Goal: Information Seeking & Learning: Check status

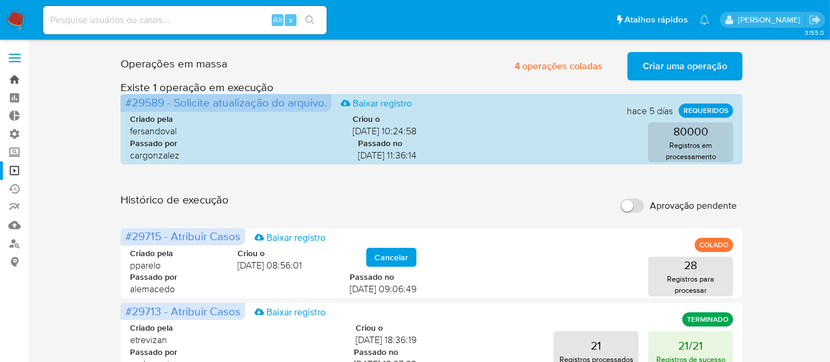
click at [15, 80] on link "Bandeja" at bounding box center [70, 79] width 141 height 18
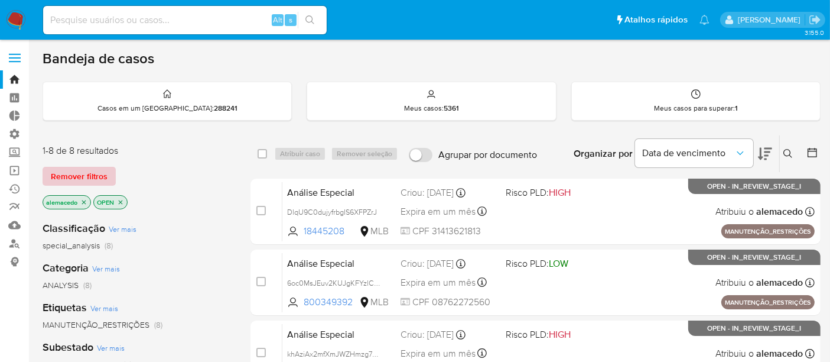
click at [80, 177] on span "Remover filtros" at bounding box center [79, 176] width 57 height 17
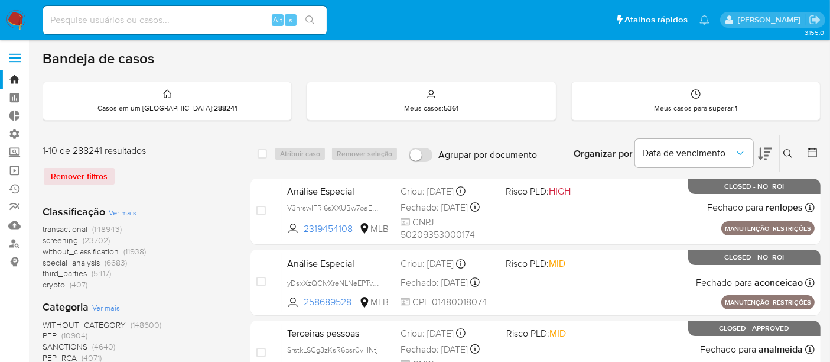
click at [85, 21] on input at bounding box center [185, 19] width 284 height 15
paste input "1900415919"
type input "1900415919"
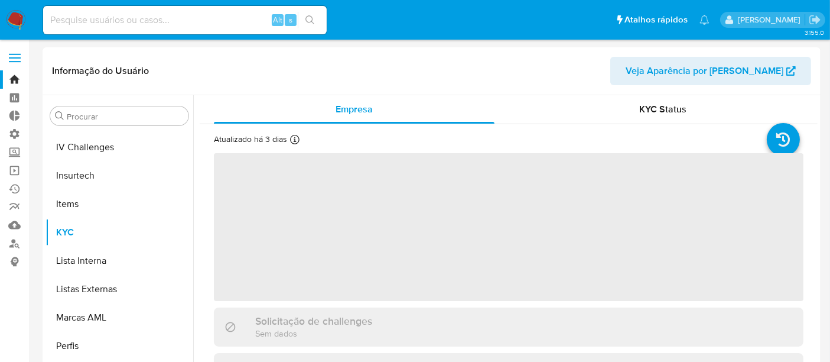
scroll to position [527, 0]
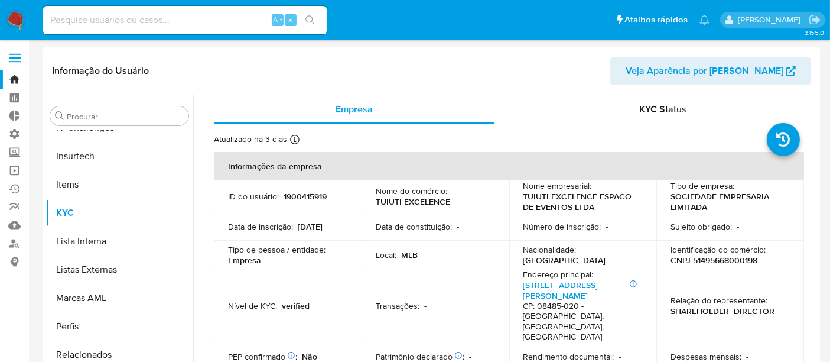
select select "10"
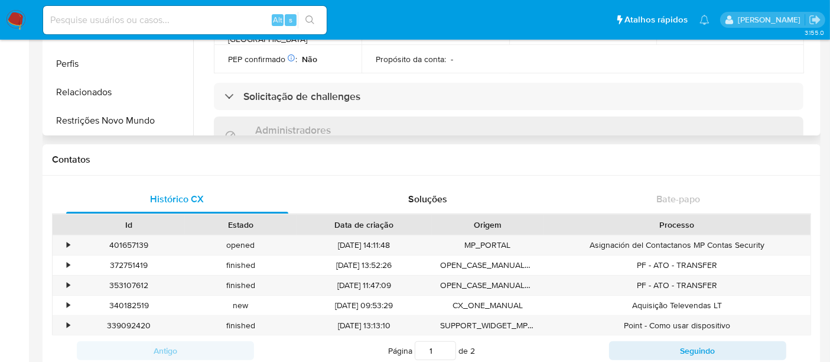
scroll to position [265, 0]
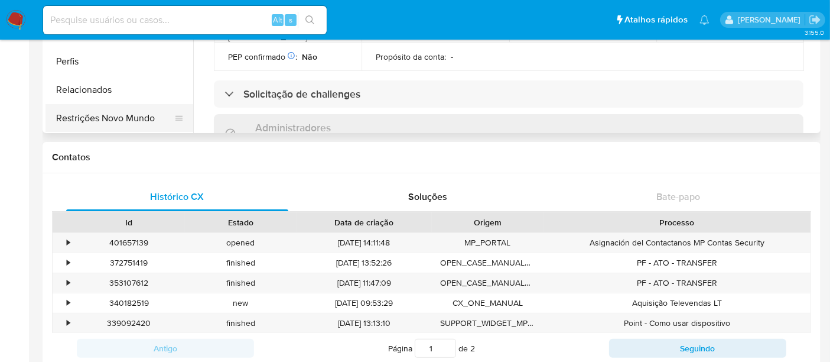
click at [139, 118] on button "Restrições Novo Mundo" at bounding box center [114, 118] width 138 height 28
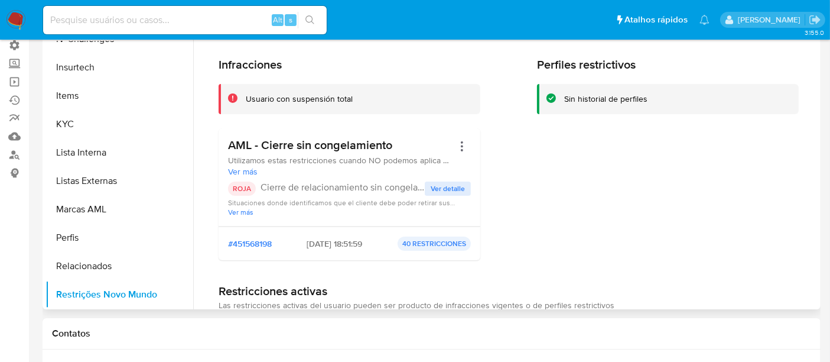
scroll to position [67, 0]
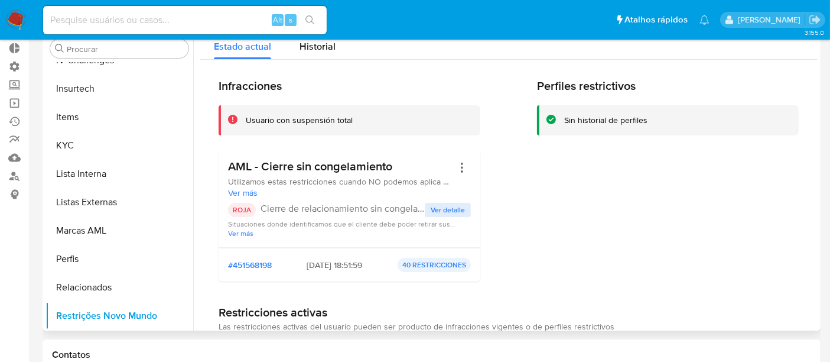
click at [441, 210] on span "Ver detalle" at bounding box center [448, 210] width 34 height 12
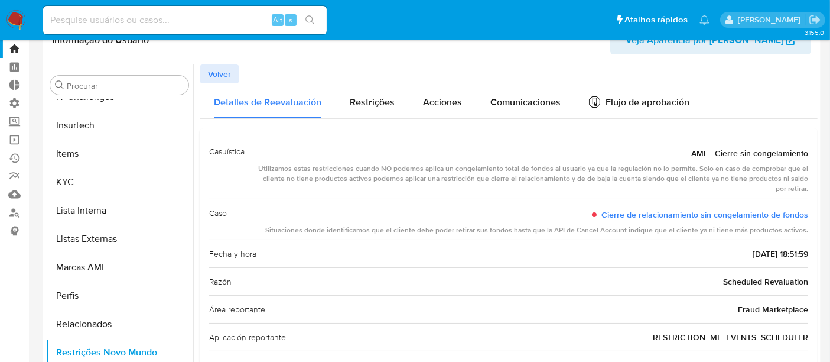
scroll to position [0, 0]
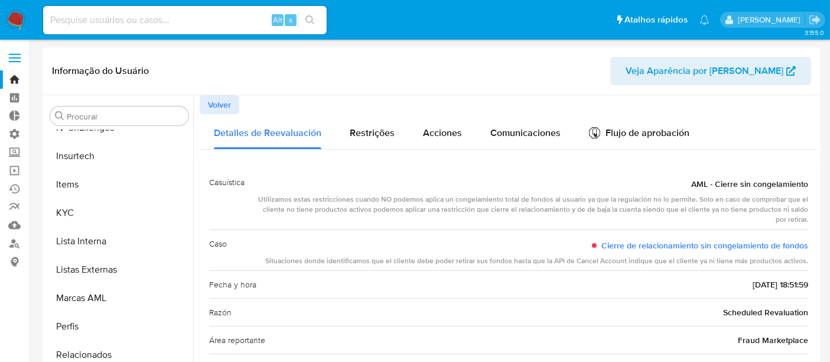
click at [216, 103] on span "Volver" at bounding box center [219, 104] width 23 height 17
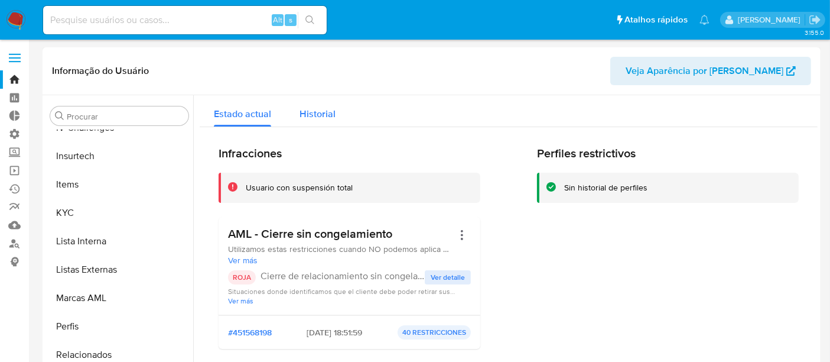
click at [324, 112] on span "Historial" at bounding box center [318, 114] width 36 height 14
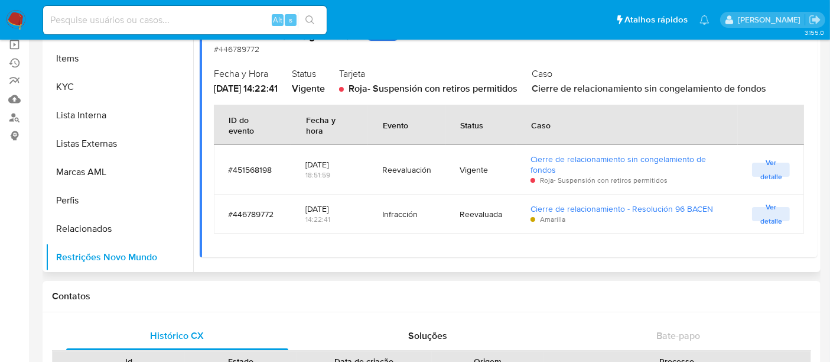
scroll to position [131, 0]
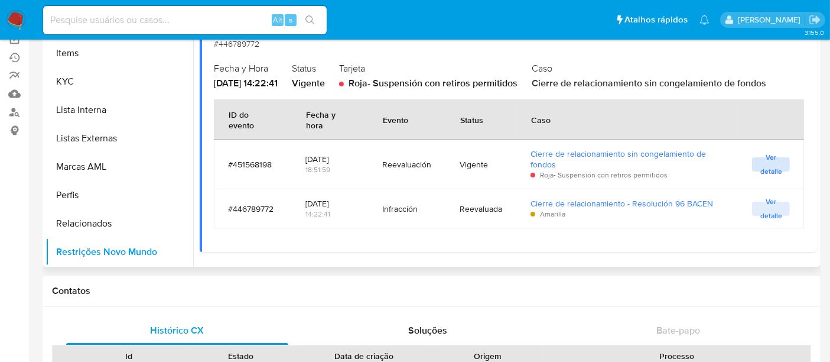
click at [761, 159] on span "Ver detalle" at bounding box center [771, 164] width 26 height 12
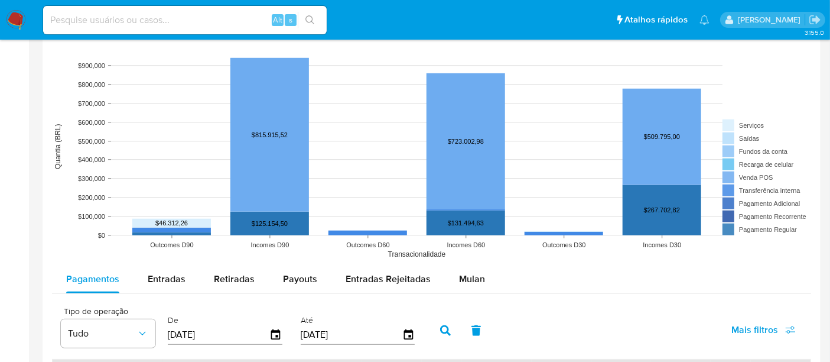
scroll to position [1050, 0]
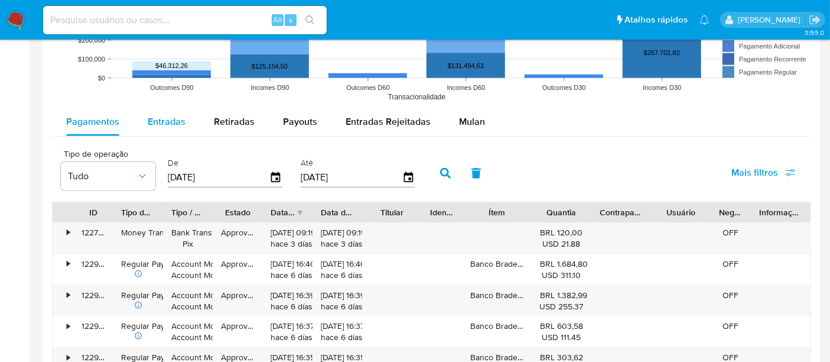
click at [154, 123] on span "Entradas" at bounding box center [167, 122] width 38 height 14
select select "10"
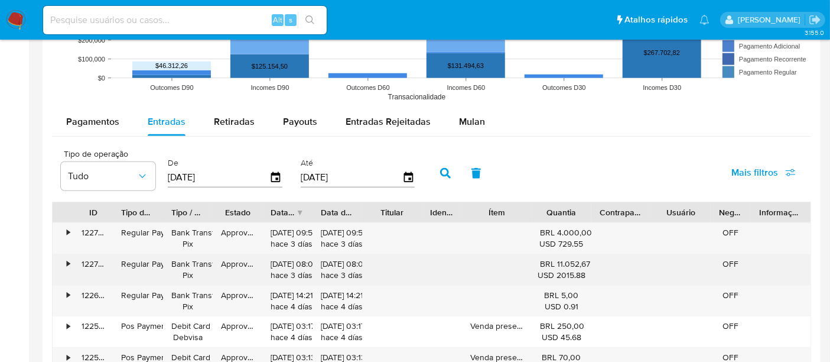
click at [60, 259] on div "•" at bounding box center [63, 269] width 21 height 31
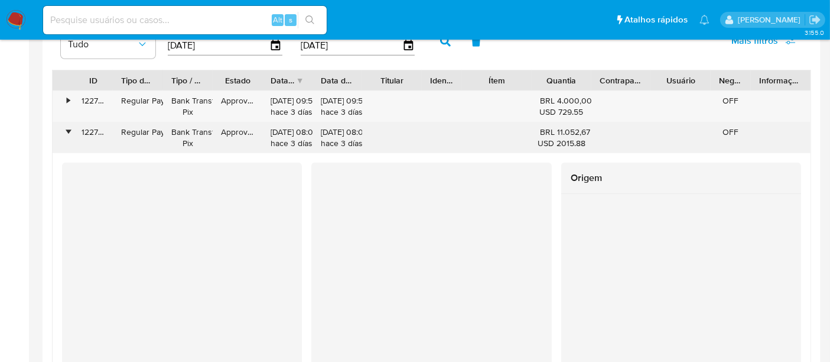
scroll to position [1116, 0]
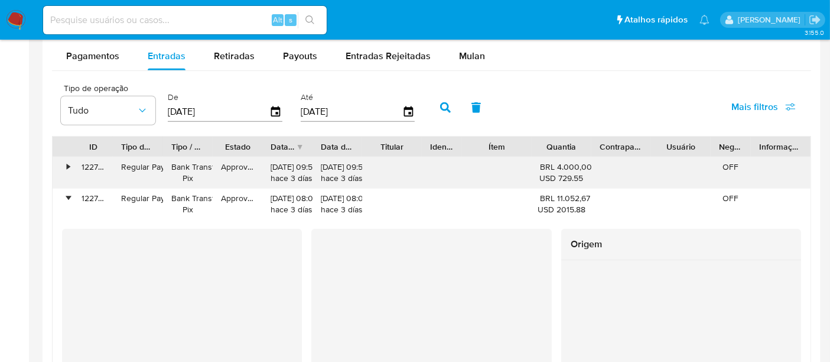
click at [69, 168] on div "•" at bounding box center [63, 172] width 21 height 31
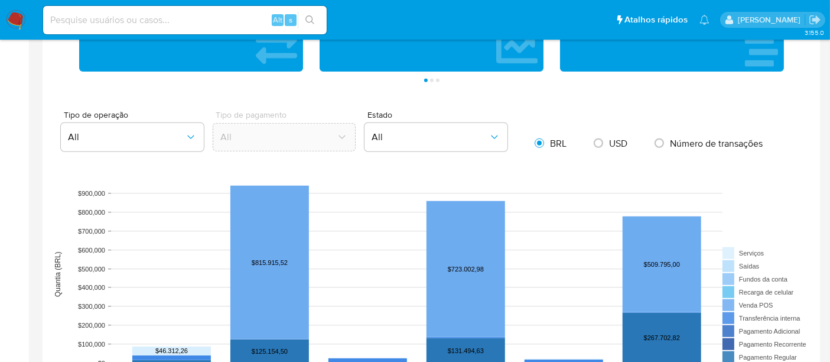
scroll to position [656, 0]
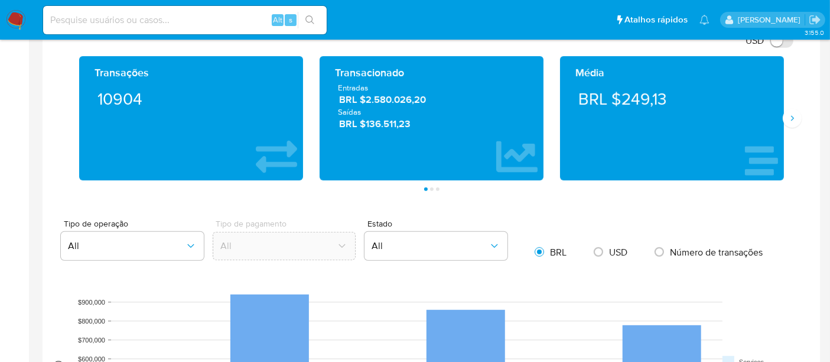
click at [76, 16] on input at bounding box center [185, 19] width 284 height 15
paste input "550094833"
type input "550094833"
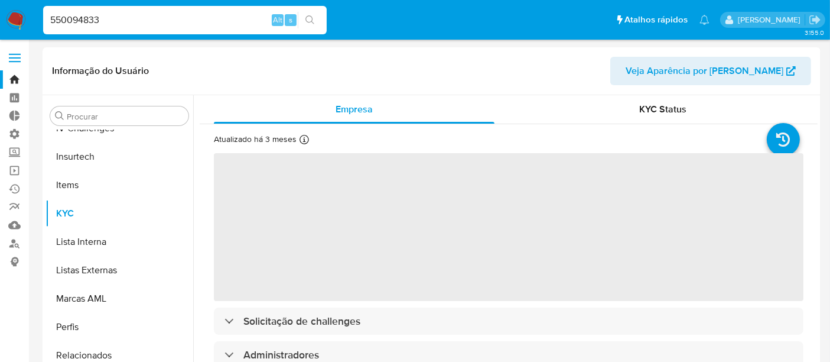
scroll to position [527, 0]
select select "10"
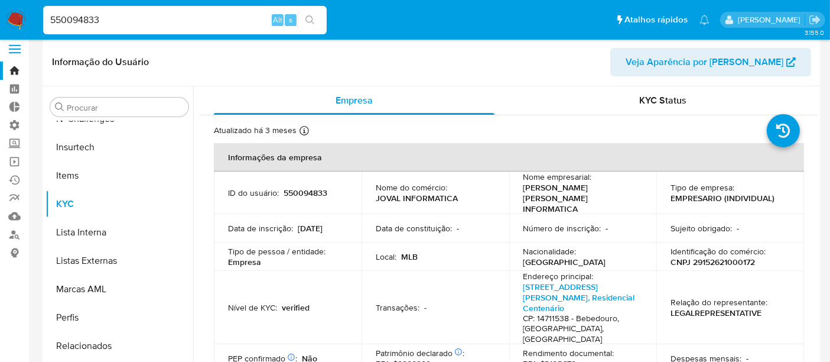
scroll to position [197, 0]
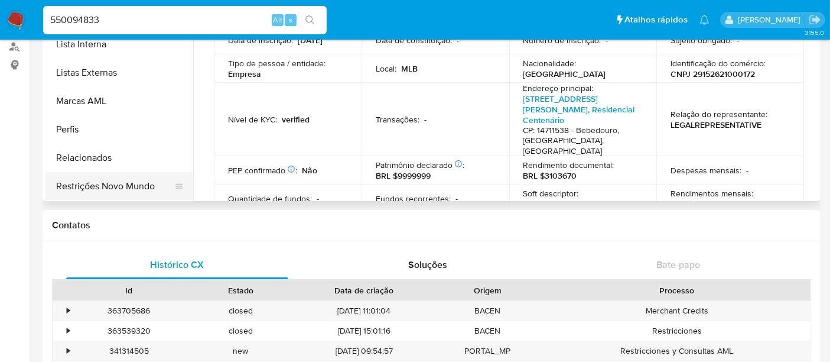
click at [89, 180] on button "Restrições Novo Mundo" at bounding box center [114, 186] width 138 height 28
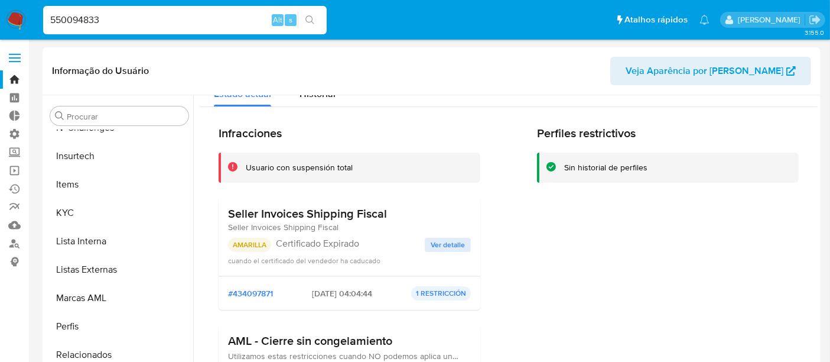
scroll to position [0, 0]
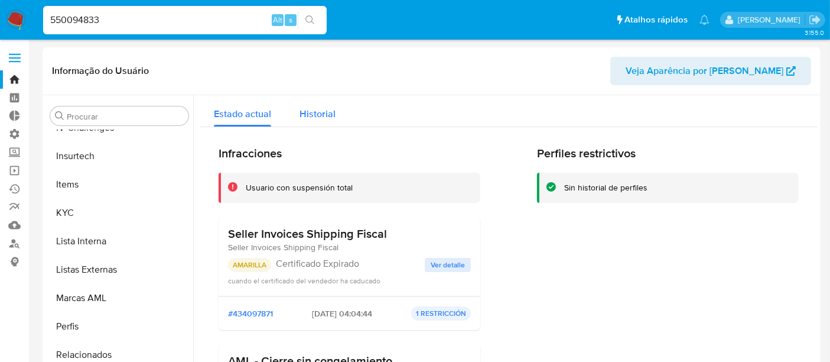
click at [333, 118] on span "Historial" at bounding box center [318, 114] width 36 height 14
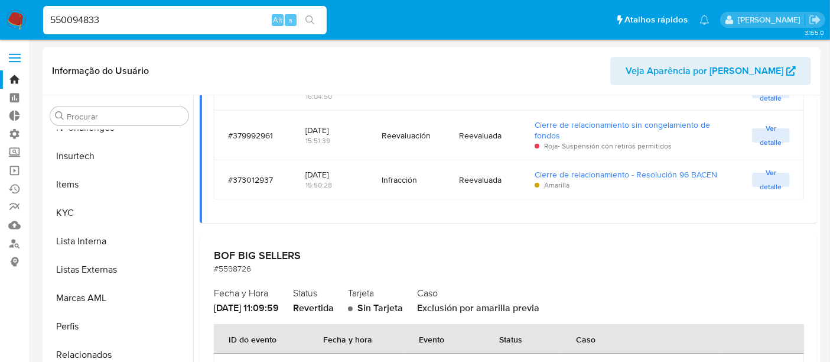
scroll to position [1706, 0]
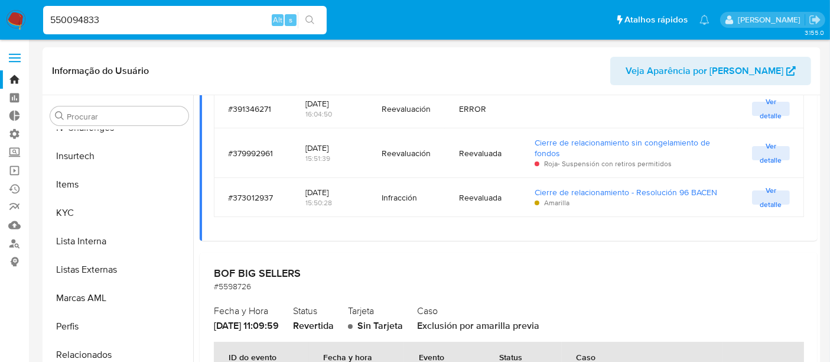
click at [0, 22] on nav "Pausado Ver notificaciones 550094833 Alt s Atalhos rápidos Presiona las siguien…" at bounding box center [415, 20] width 830 height 40
paste input "199503672"
type input "199503672"
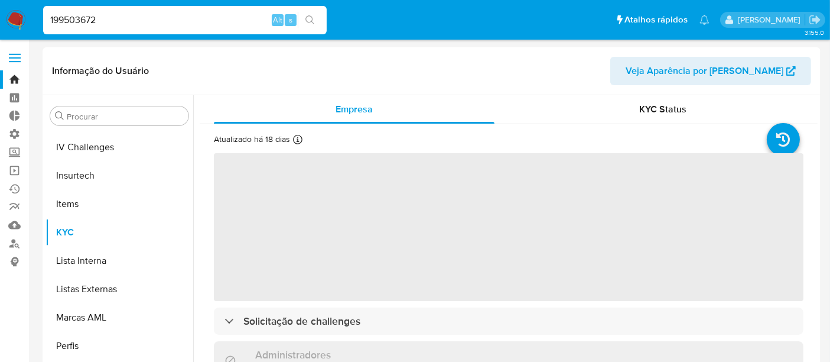
scroll to position [527, 0]
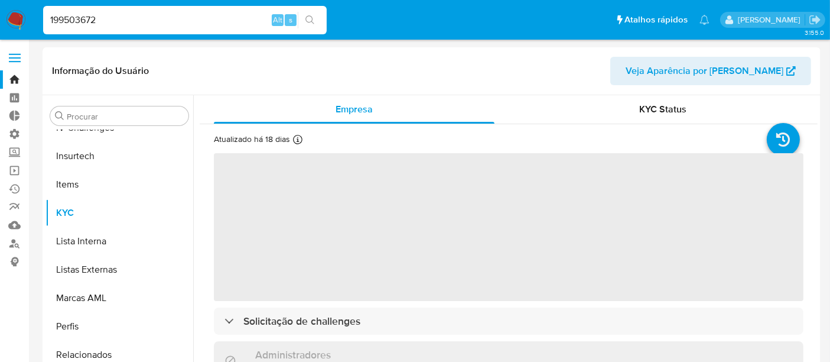
select select "10"
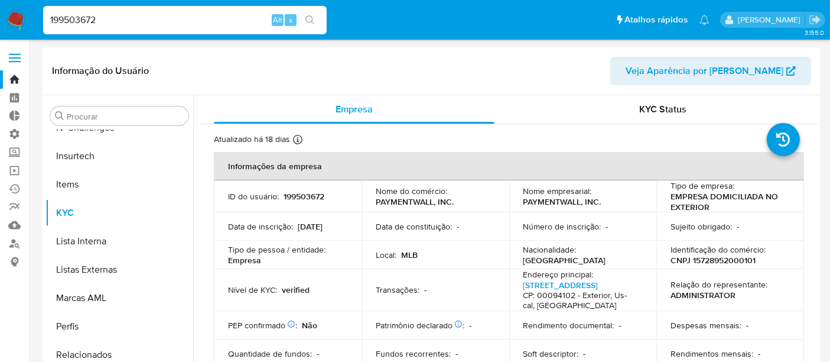
drag, startPoint x: 106, startPoint y: 22, endPoint x: 28, endPoint y: 21, distance: 78.0
click at [28, 21] on nav "Pausado Ver notificaciones 199503672 Alt s Atalhos rápidos Presiona las siguien…" at bounding box center [415, 20] width 830 height 40
paste input "2050664133"
type input "2050664133"
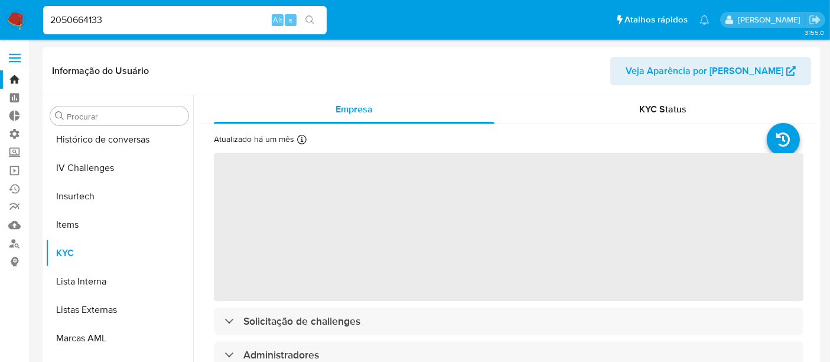
scroll to position [527, 0]
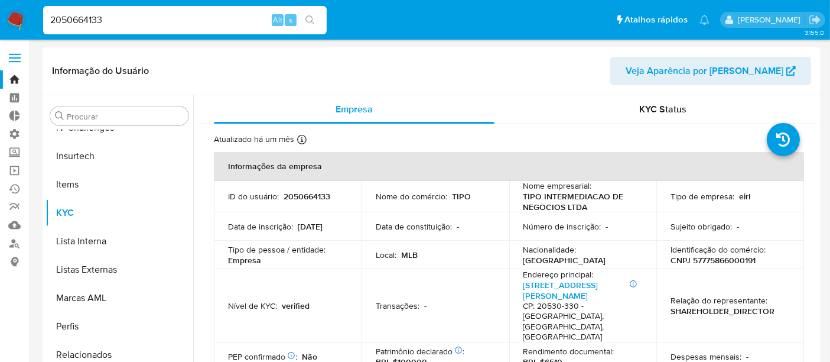
select select "10"
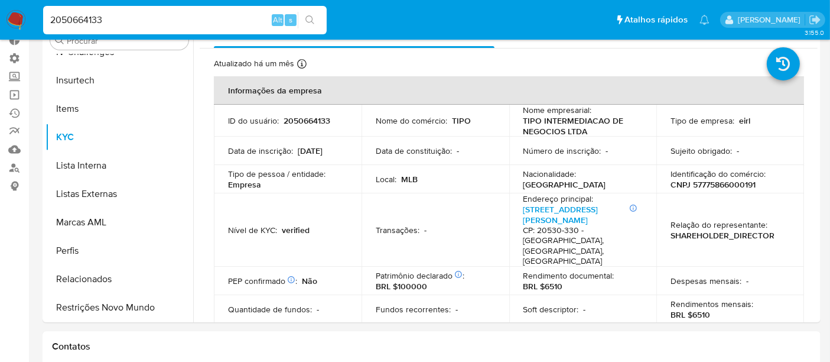
scroll to position [95, 0]
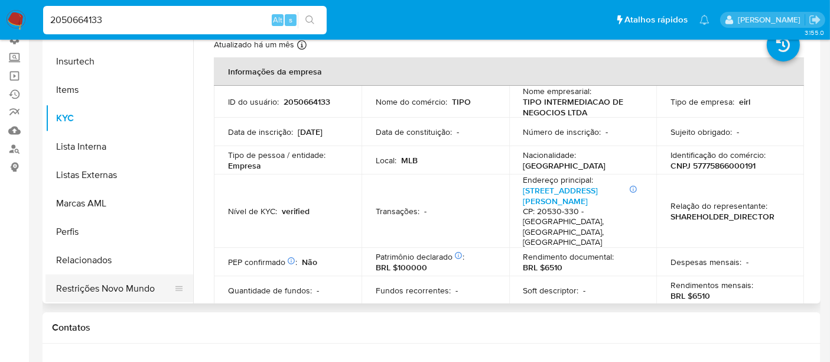
click at [109, 286] on button "Restrições Novo Mundo" at bounding box center [114, 288] width 138 height 28
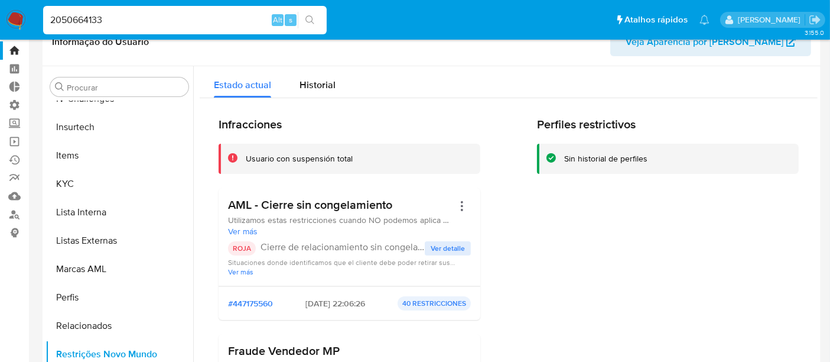
scroll to position [0, 0]
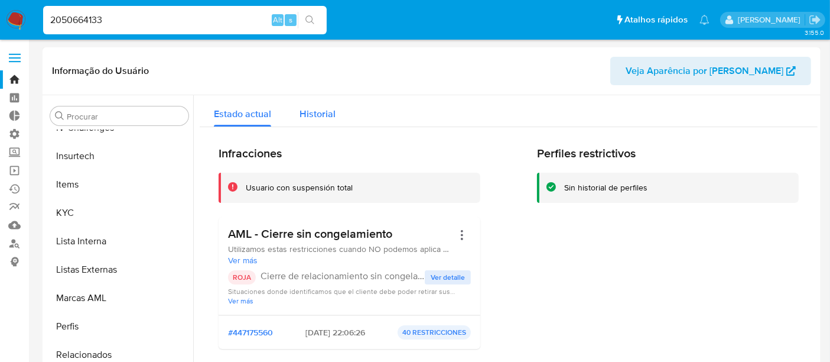
click at [320, 108] on span "Historial" at bounding box center [318, 114] width 36 height 14
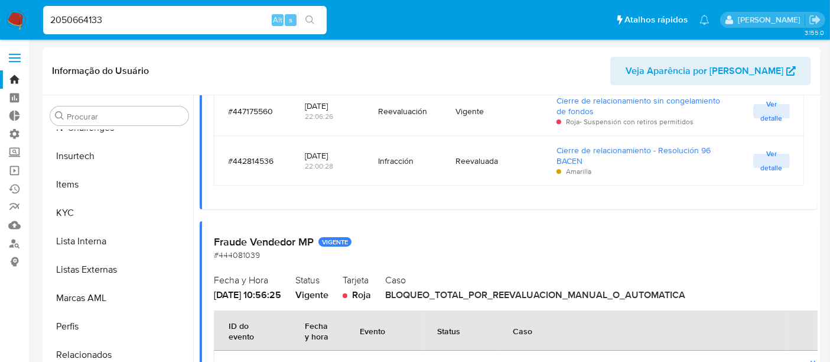
scroll to position [197, 0]
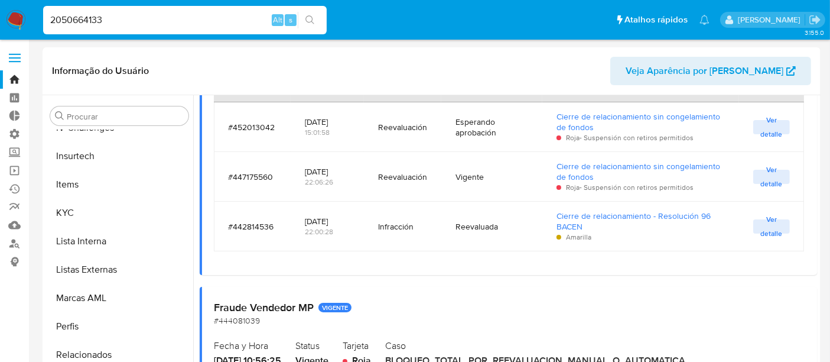
drag, startPoint x: 119, startPoint y: 21, endPoint x: 47, endPoint y: 24, distance: 72.8
click at [47, 24] on input "2050664133" at bounding box center [185, 19] width 284 height 15
drag, startPoint x: 108, startPoint y: 22, endPoint x: 0, endPoint y: 18, distance: 108.2
click at [0, 18] on nav "Pausado Ver notificaciones 2050664133 Alt s Atalhos rápidos Presiona las siguie…" at bounding box center [415, 20] width 830 height 40
paste input "1671156091"
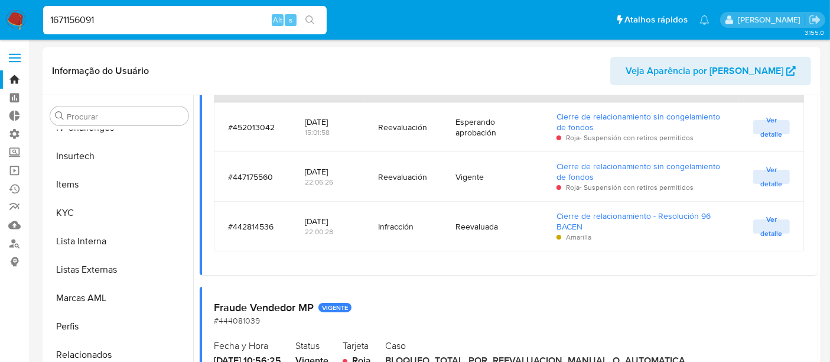
type input "1671156091"
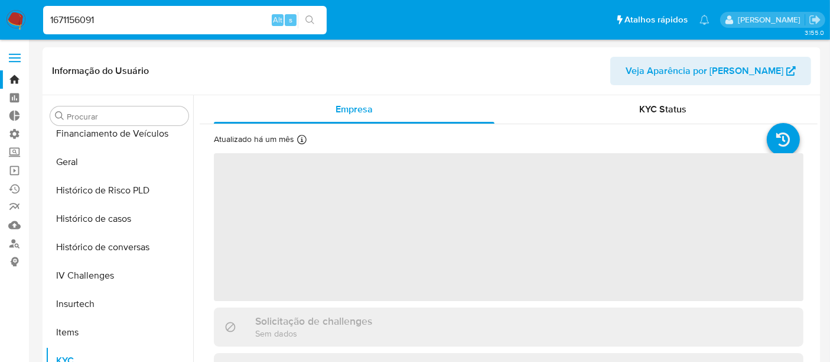
scroll to position [527, 0]
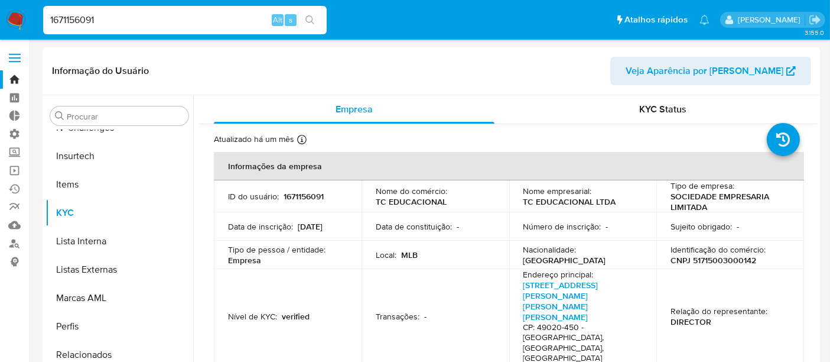
select select "10"
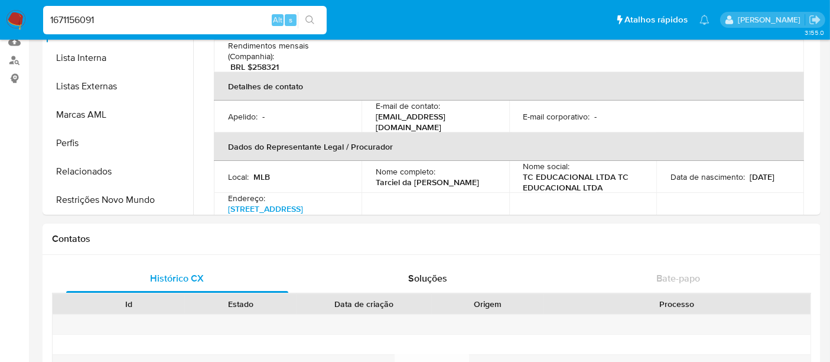
scroll to position [186, 0]
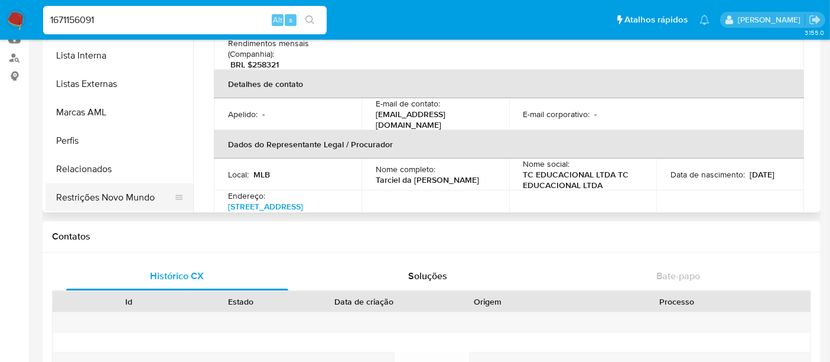
click at [83, 193] on button "Restrições Novo Mundo" at bounding box center [114, 197] width 138 height 28
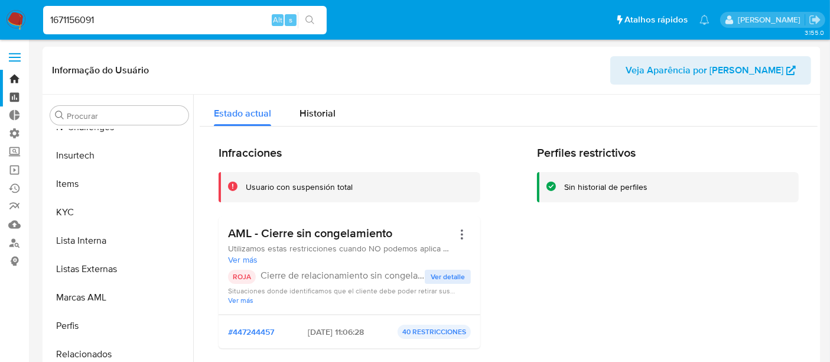
scroll to position [0, 0]
click at [327, 107] on span "Historial" at bounding box center [318, 114] width 36 height 14
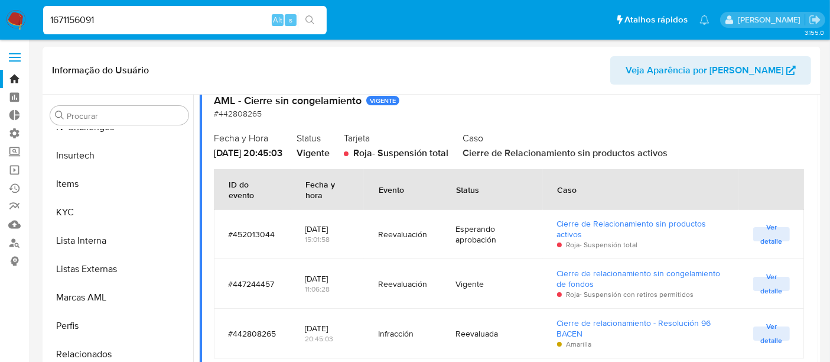
scroll to position [131, 0]
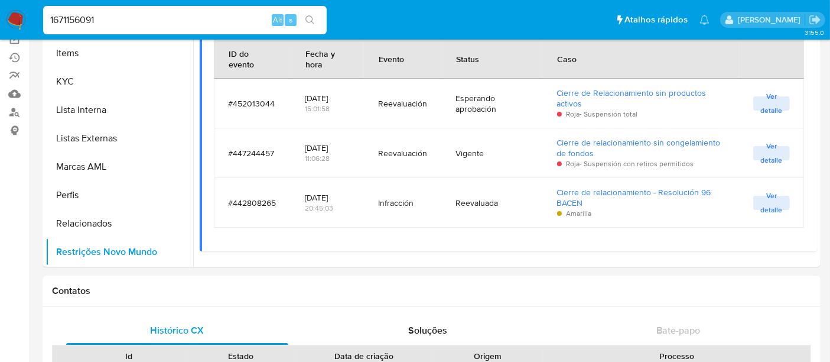
drag, startPoint x: 128, startPoint y: 21, endPoint x: 56, endPoint y: 21, distance: 72.1
click at [56, 21] on input "1671156091" at bounding box center [185, 19] width 284 height 15
click at [110, 13] on input "1671156091" at bounding box center [185, 19] width 284 height 15
drag, startPoint x: 116, startPoint y: 15, endPoint x: 5, endPoint y: 24, distance: 112.0
click at [5, 24] on nav "Pausado Ver notificaciones 1671156091 Alt s Atalhos rápidos Presiona las siguie…" at bounding box center [415, 20] width 830 height 40
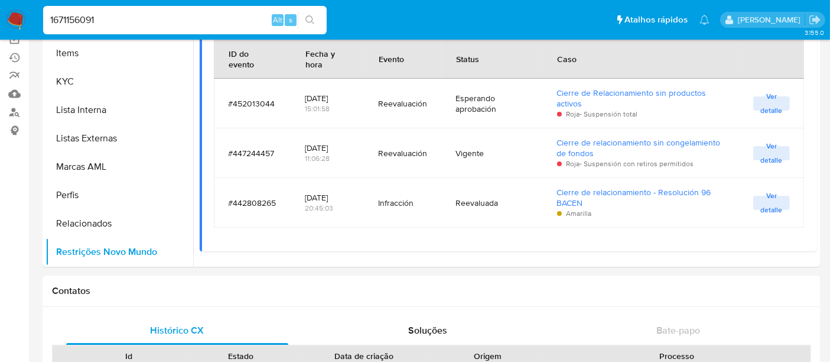
paste input "83657922"
type input "1683657922"
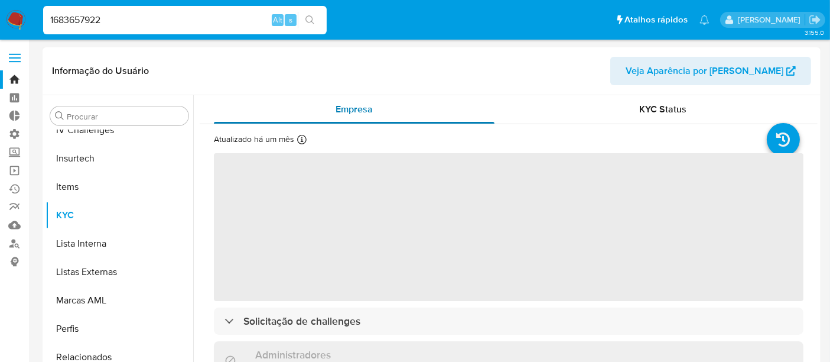
scroll to position [527, 0]
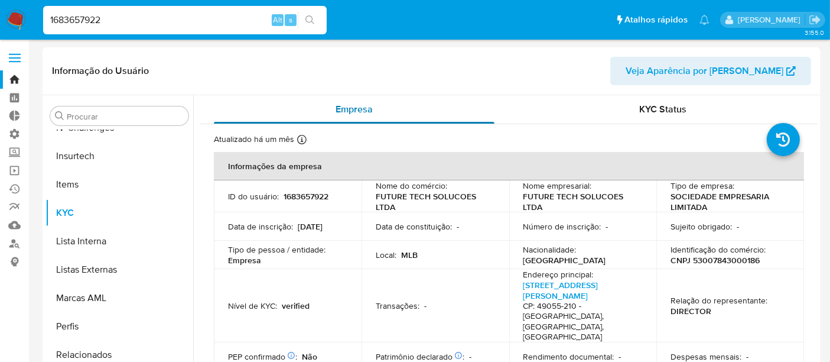
select select "10"
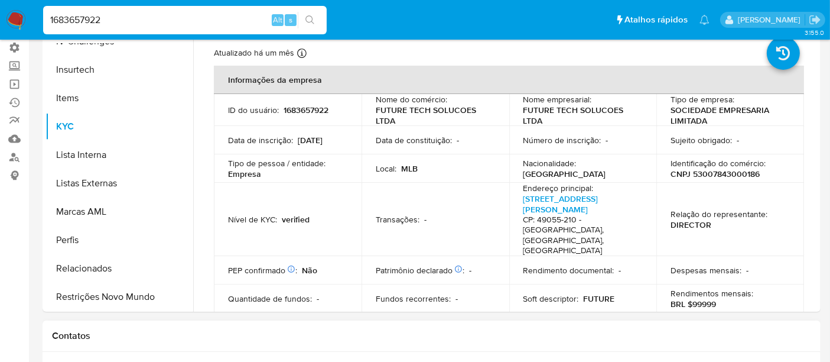
scroll to position [197, 0]
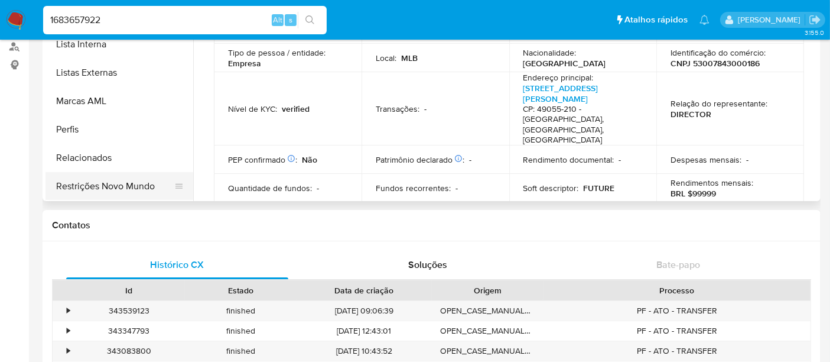
click at [138, 186] on button "Restrições Novo Mundo" at bounding box center [114, 186] width 138 height 28
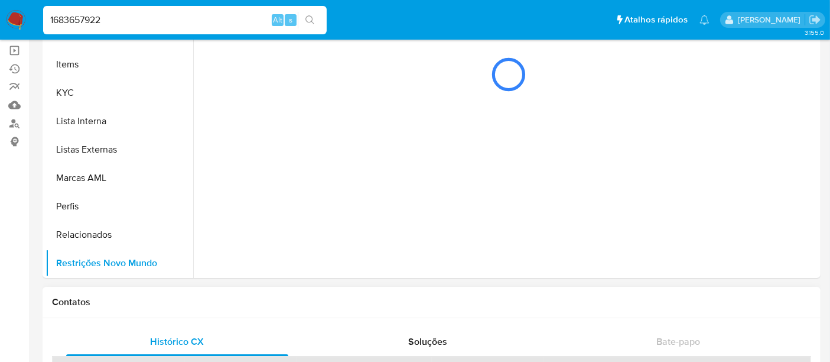
scroll to position [66, 0]
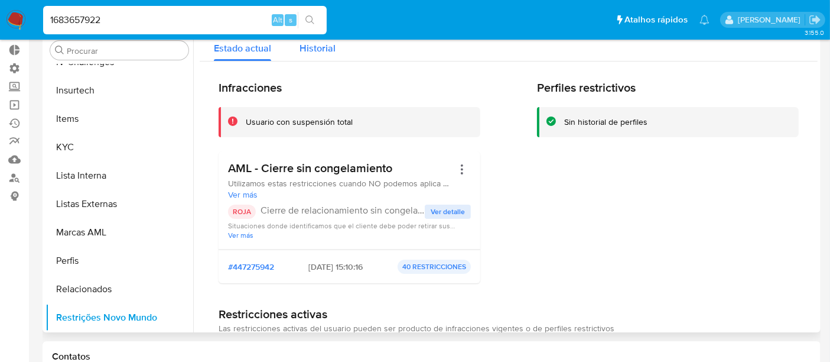
click at [303, 44] on span "Historial" at bounding box center [318, 48] width 36 height 14
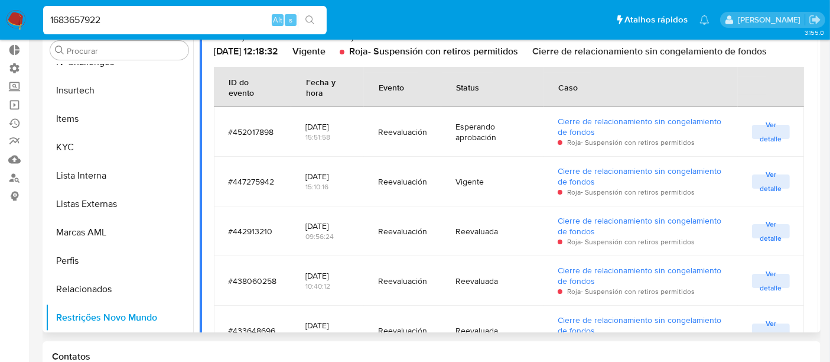
scroll to position [459, 0]
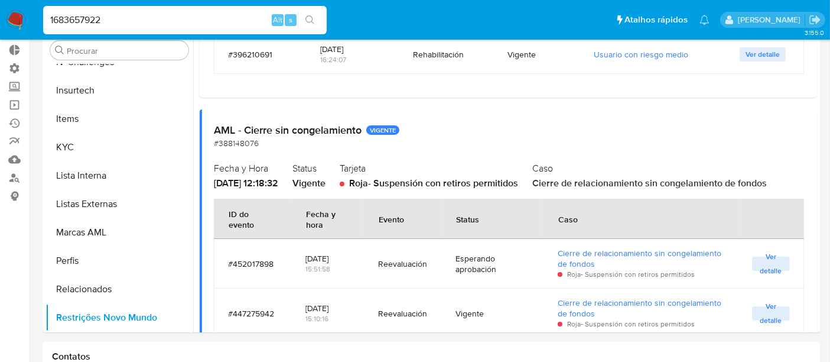
drag, startPoint x: 113, startPoint y: 18, endPoint x: 0, endPoint y: 16, distance: 113.5
click at [0, 16] on nav "Pausado Ver notificaciones 1683657922 Alt s Atalhos rápidos Presiona las siguie…" at bounding box center [415, 20] width 830 height 40
paste input "493466523"
type input "1493466523"
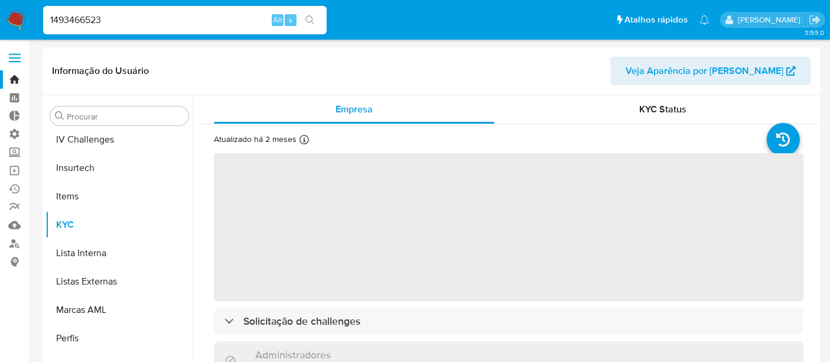
scroll to position [527, 0]
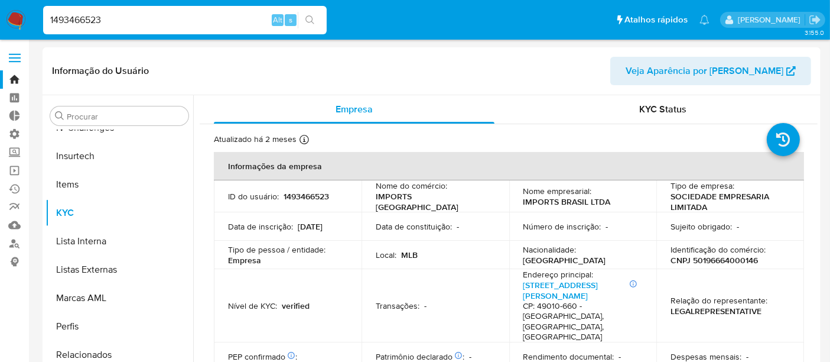
select select "10"
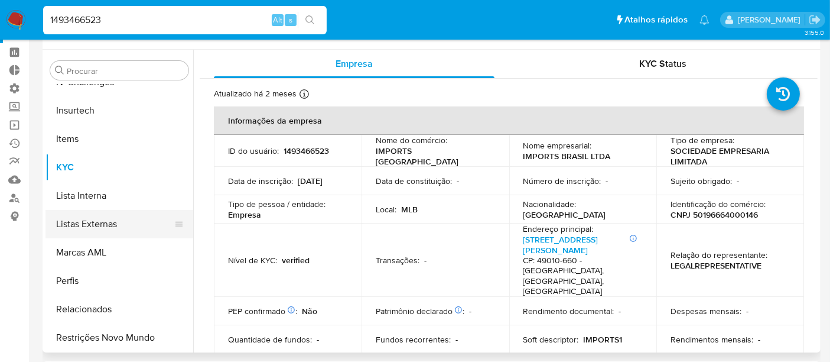
scroll to position [66, 0]
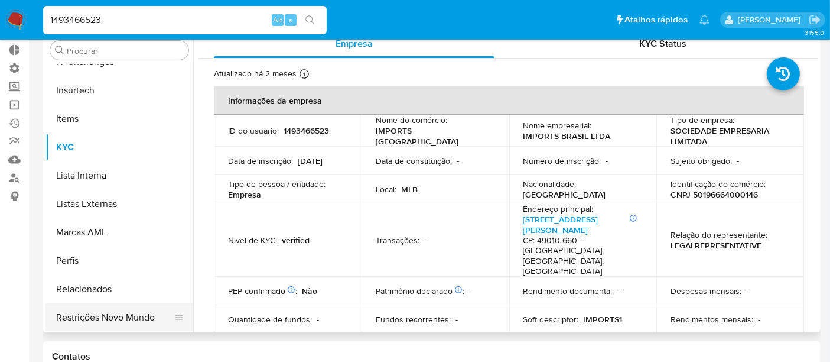
click at [123, 316] on button "Restrições Novo Mundo" at bounding box center [114, 317] width 138 height 28
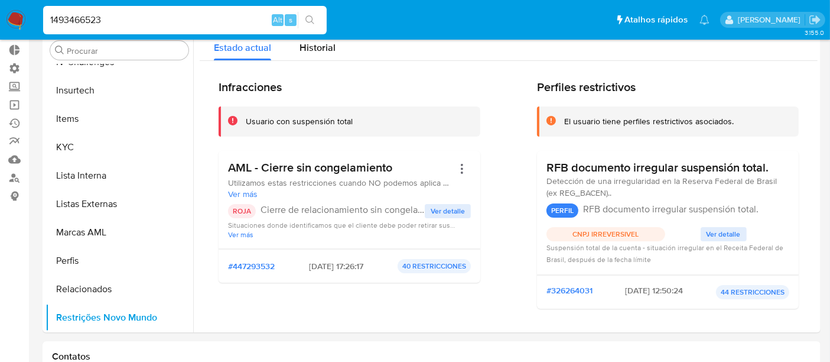
scroll to position [0, 0]
click at [324, 42] on span "Historial" at bounding box center [318, 48] width 36 height 14
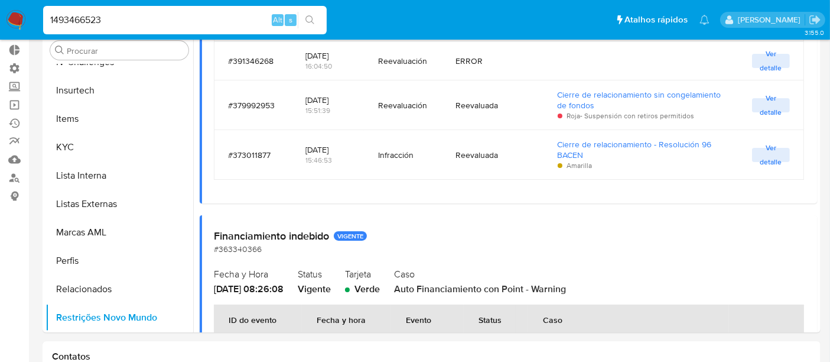
scroll to position [656, 0]
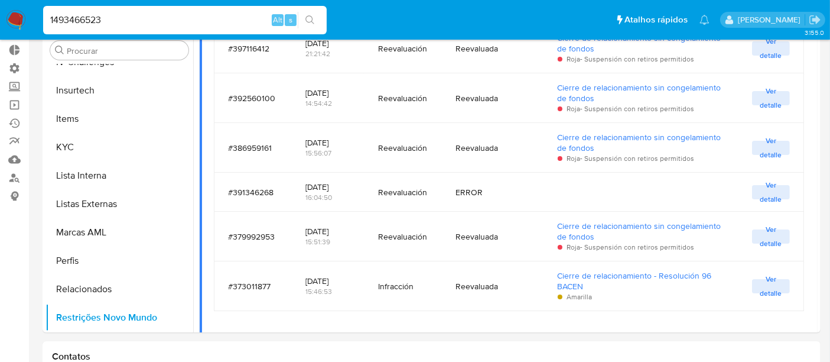
drag, startPoint x: 158, startPoint y: 18, endPoint x: 0, endPoint y: 11, distance: 158.5
click at [0, 11] on nav "Pausado Ver notificaciones 1493466523 Alt s Atalhos rápidos Presiona las siguie…" at bounding box center [415, 20] width 830 height 40
paste input "872065185"
type input "1872065185"
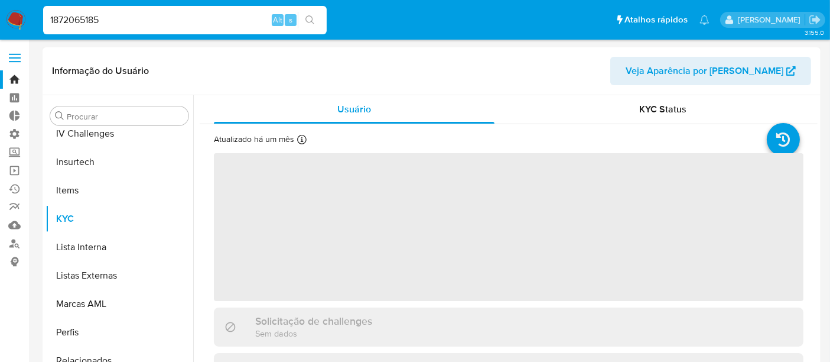
scroll to position [527, 0]
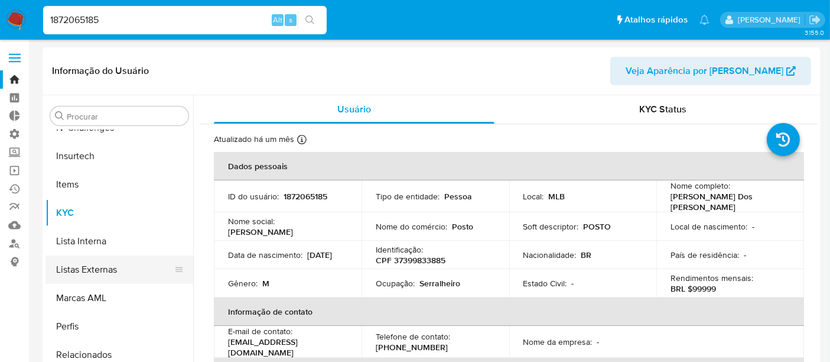
select select "10"
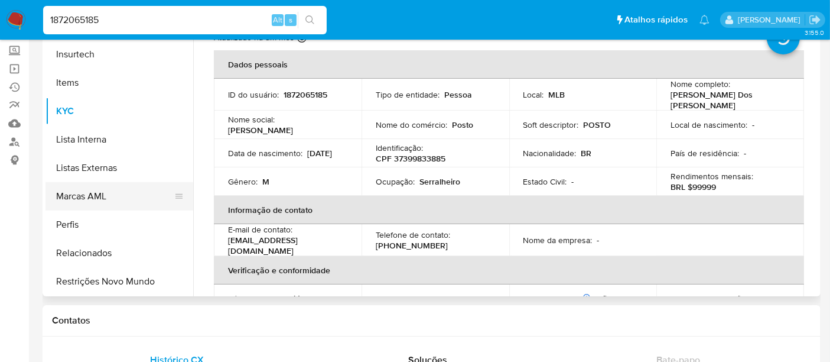
scroll to position [131, 0]
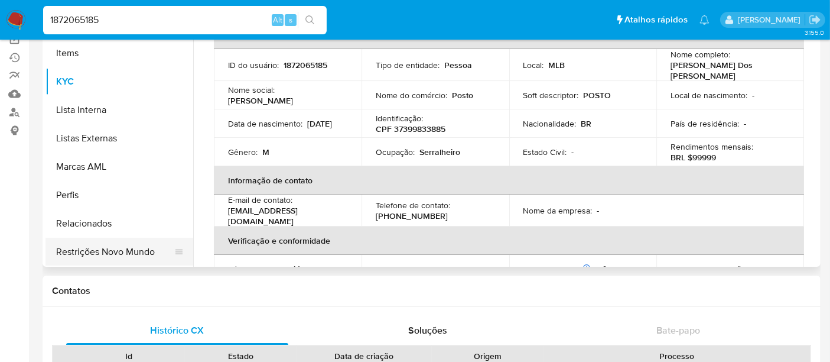
click at [89, 257] on button "Restrições Novo Mundo" at bounding box center [114, 252] width 138 height 28
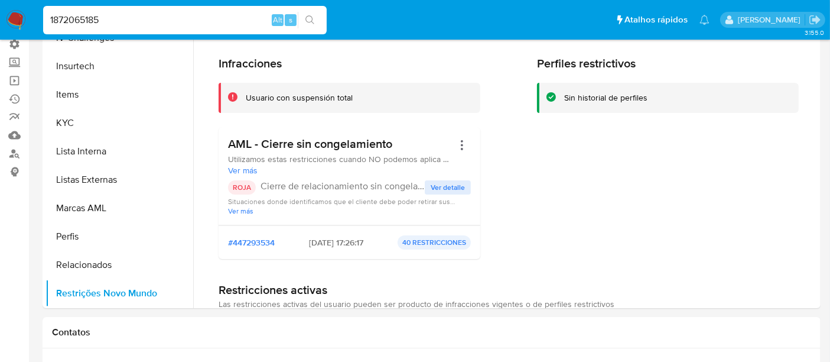
scroll to position [0, 0]
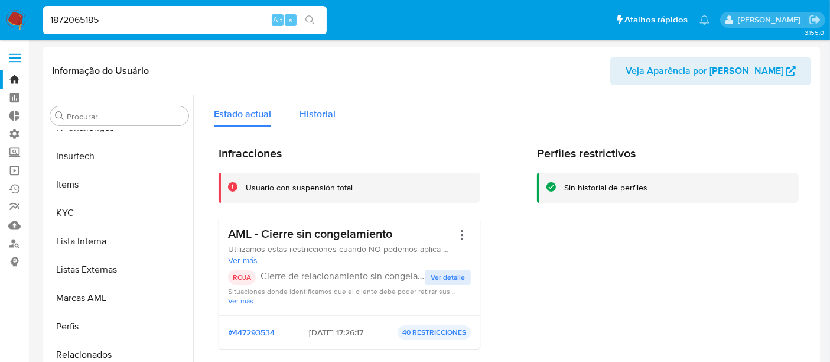
click at [327, 117] on span "Historial" at bounding box center [318, 114] width 36 height 14
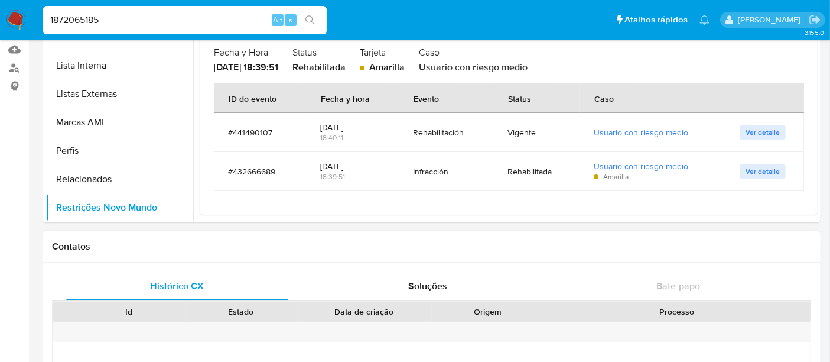
scroll to position [197, 0]
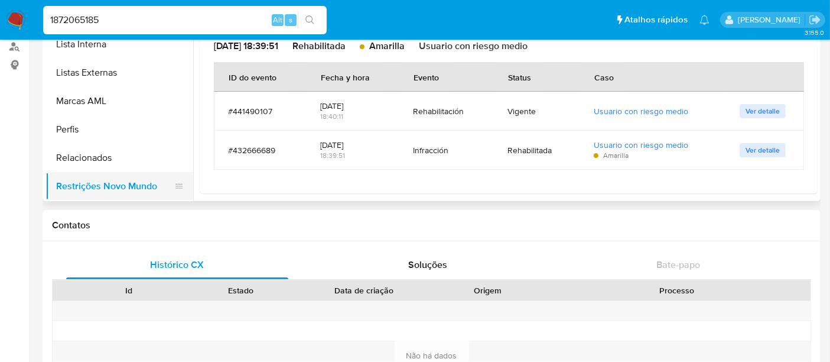
click at [119, 183] on button "Restrições Novo Mundo" at bounding box center [114, 186] width 138 height 28
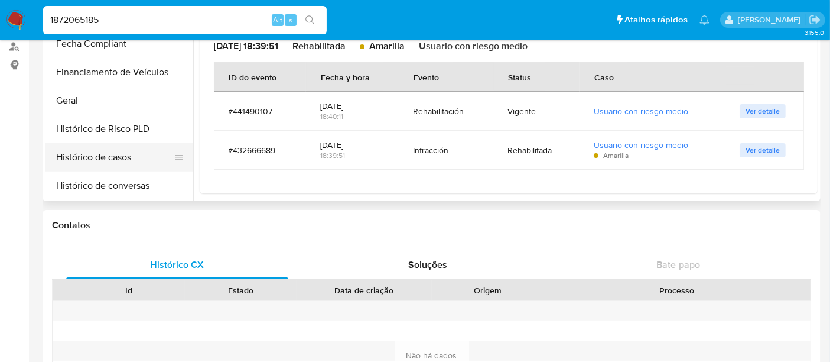
scroll to position [265, 0]
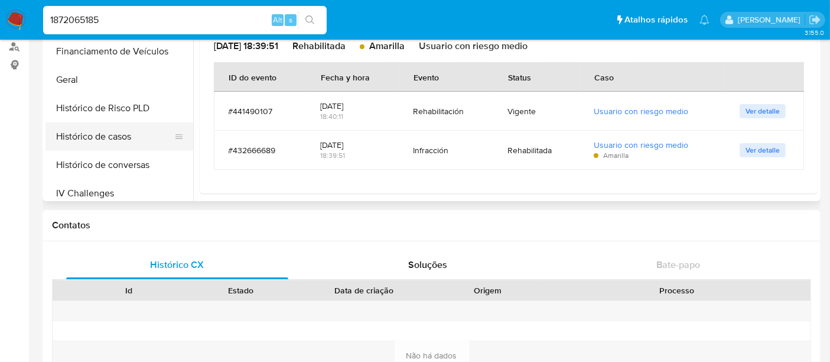
click at [113, 134] on button "Histórico de casos" at bounding box center [114, 136] width 138 height 28
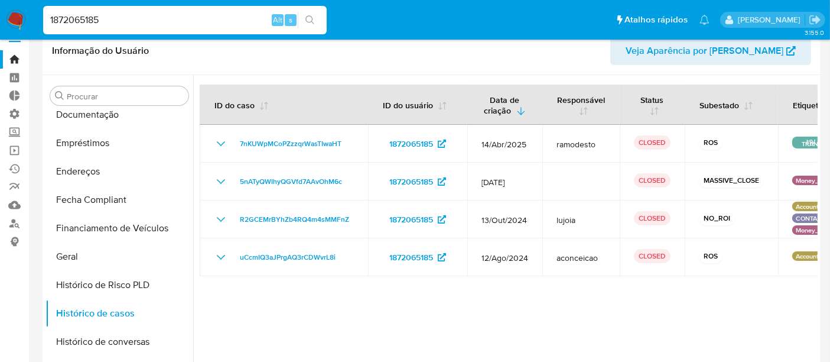
scroll to position [0, 0]
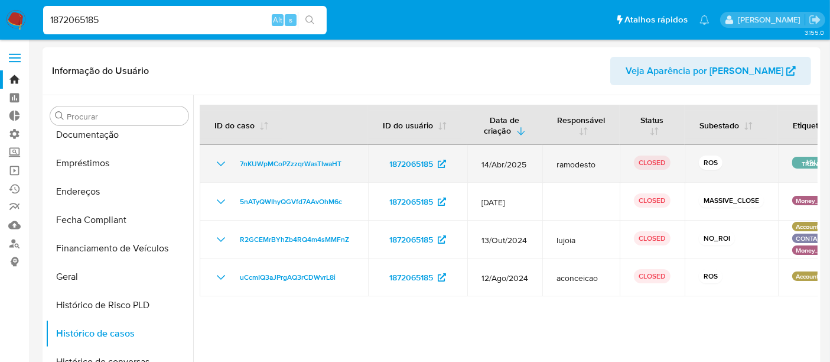
click at [219, 160] on icon "Mostrar/Ocultar" at bounding box center [221, 164] width 14 height 14
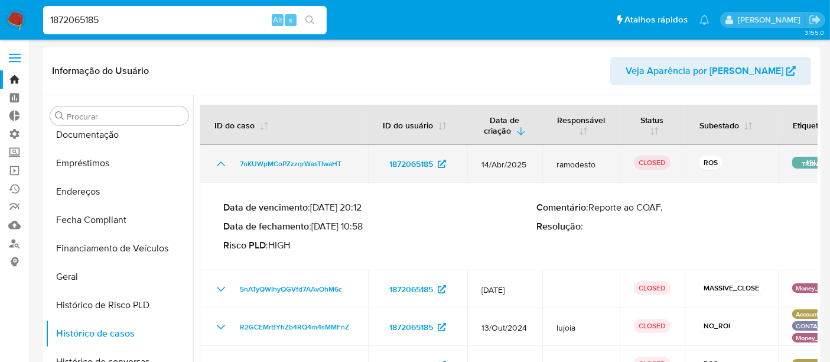
click at [219, 160] on icon "Mostrar/Ocultar" at bounding box center [221, 164] width 14 height 14
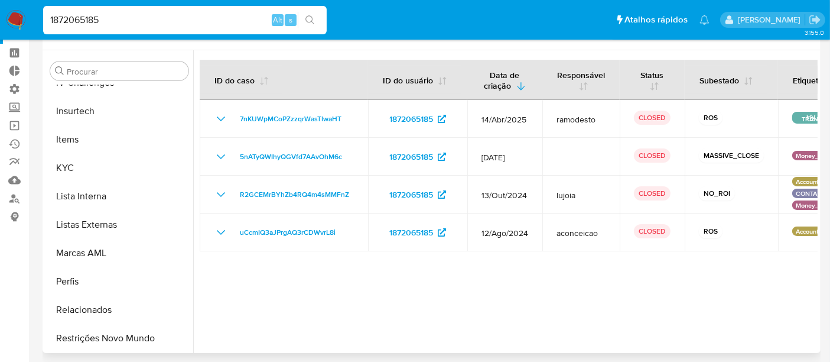
scroll to position [66, 0]
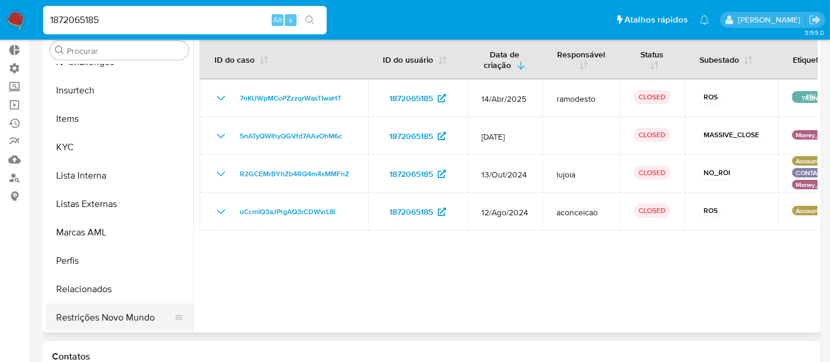
click at [106, 324] on button "Restrições Novo Mundo" at bounding box center [114, 317] width 138 height 28
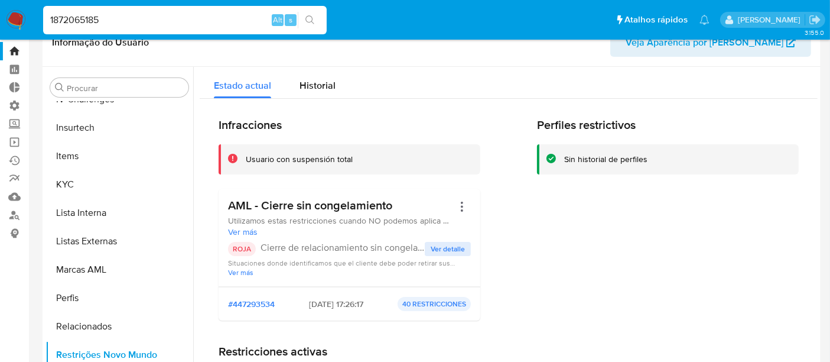
scroll to position [0, 0]
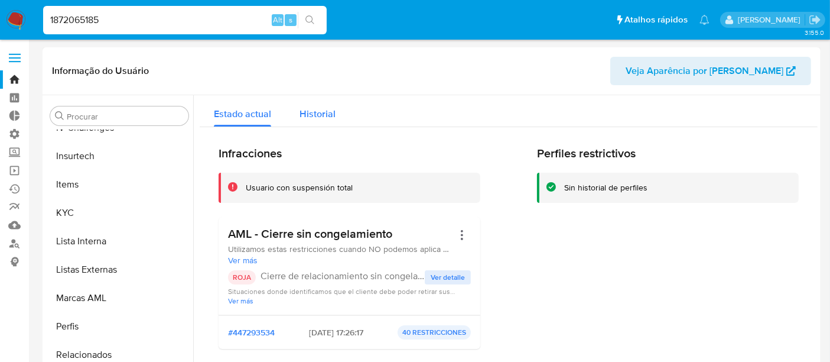
click at [323, 116] on span "Historial" at bounding box center [318, 114] width 36 height 14
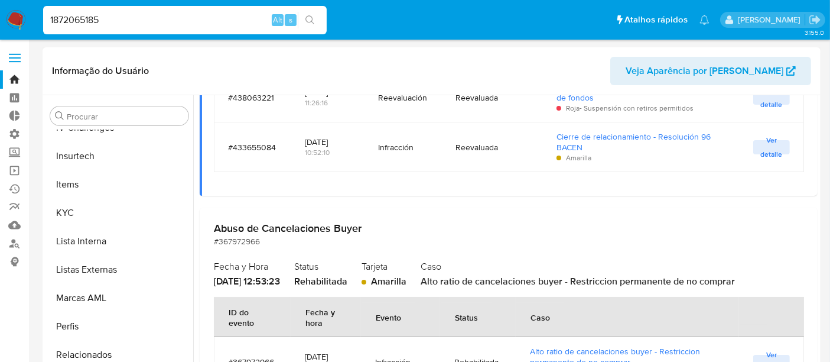
scroll to position [591, 0]
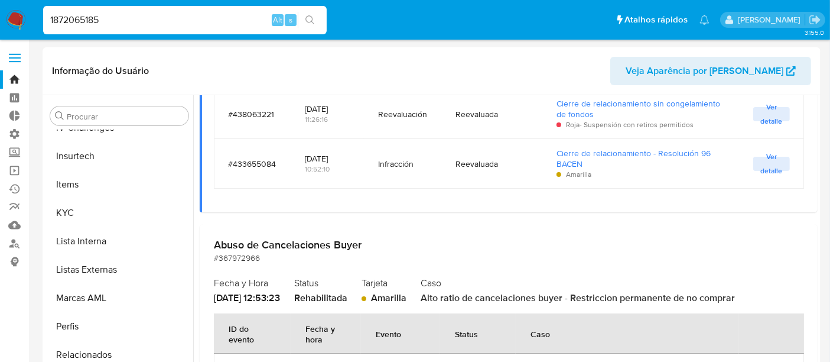
drag, startPoint x: 106, startPoint y: 22, endPoint x: 0, endPoint y: 14, distance: 106.7
click at [0, 14] on nav "Pausado Ver notificaciones 1872065185 Alt s Atalhos rápidos Presiona las siguie…" at bounding box center [415, 20] width 830 height 40
paste input "2250893868"
type input "2250893868"
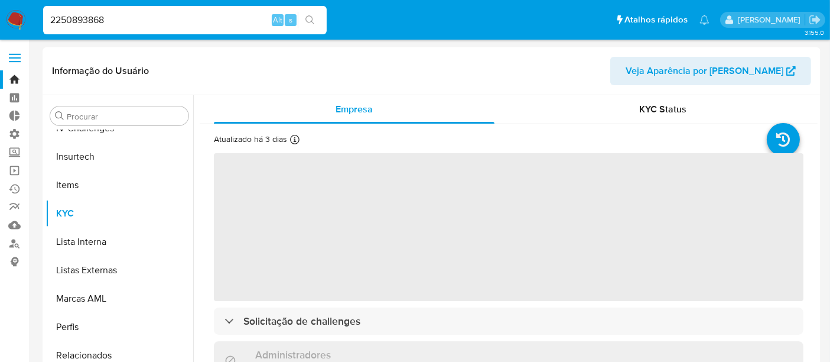
scroll to position [527, 0]
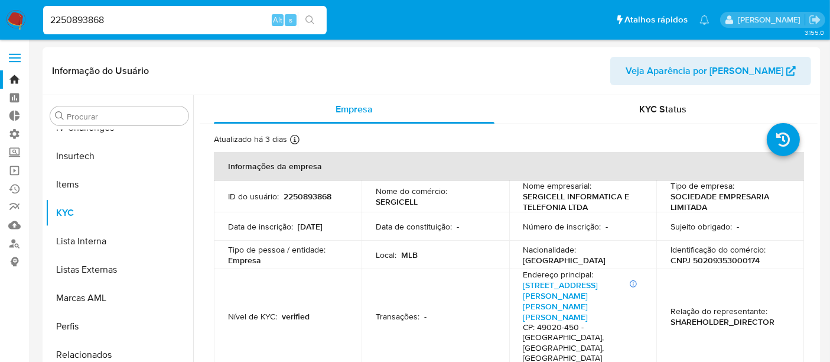
select select "10"
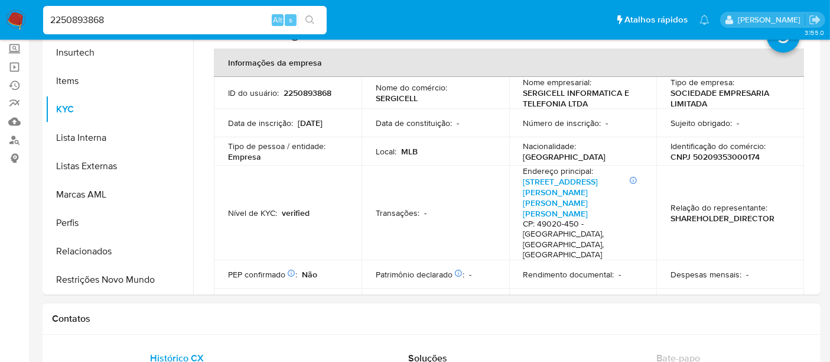
scroll to position [197, 0]
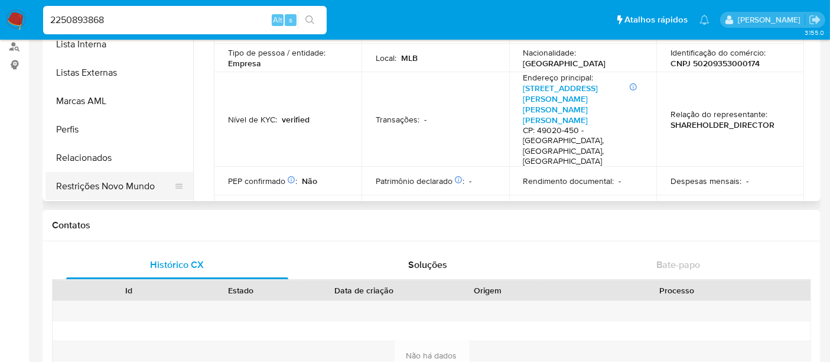
click at [123, 177] on button "Restrições Novo Mundo" at bounding box center [114, 186] width 138 height 28
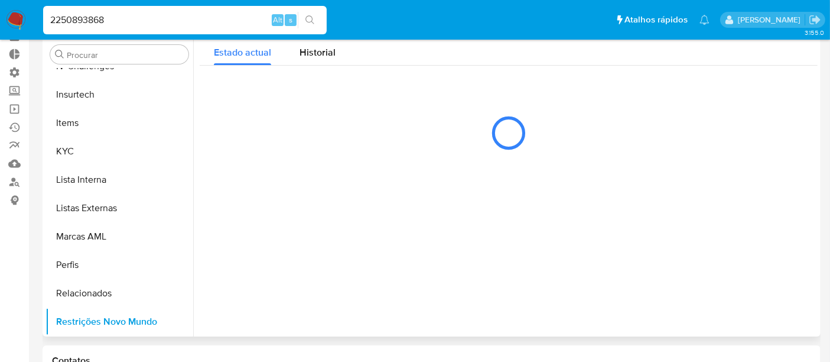
scroll to position [0, 0]
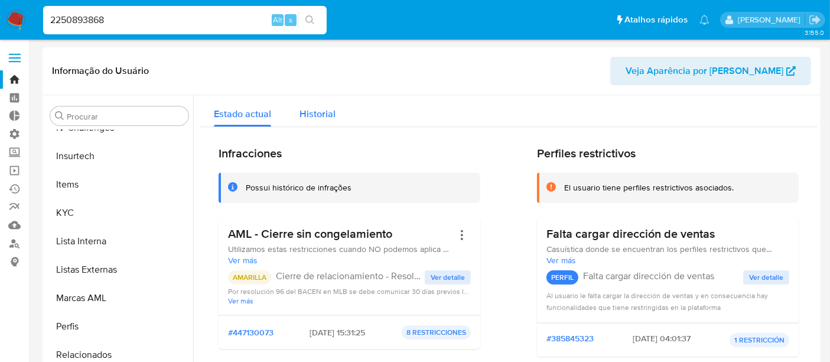
click at [323, 115] on span "Historial" at bounding box center [318, 114] width 36 height 14
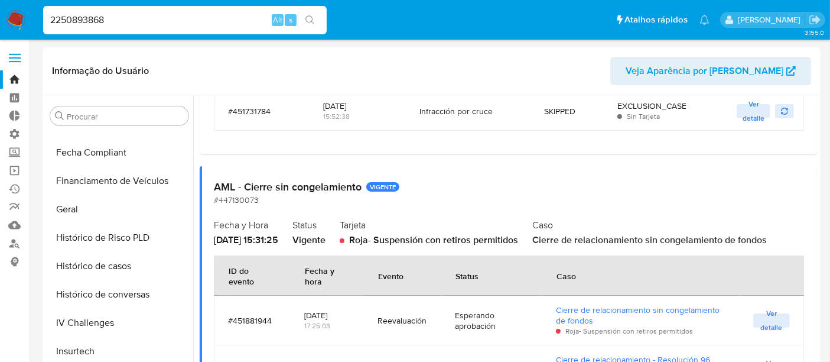
scroll to position [330, 0]
click at [118, 274] on button "Histórico de casos" at bounding box center [114, 267] width 138 height 28
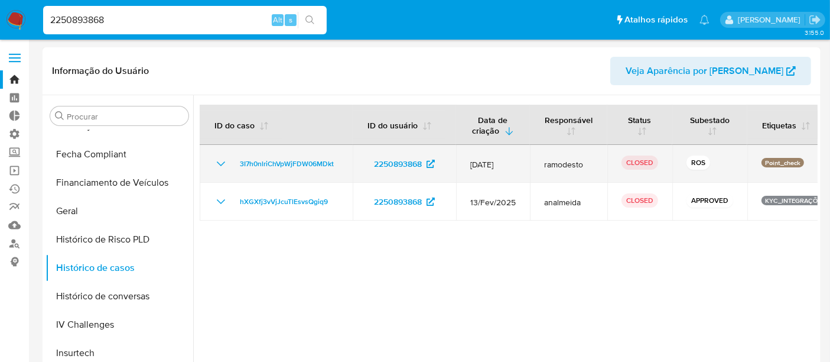
click at [220, 164] on icon "Mostrar/Ocultar" at bounding box center [221, 164] width 14 height 14
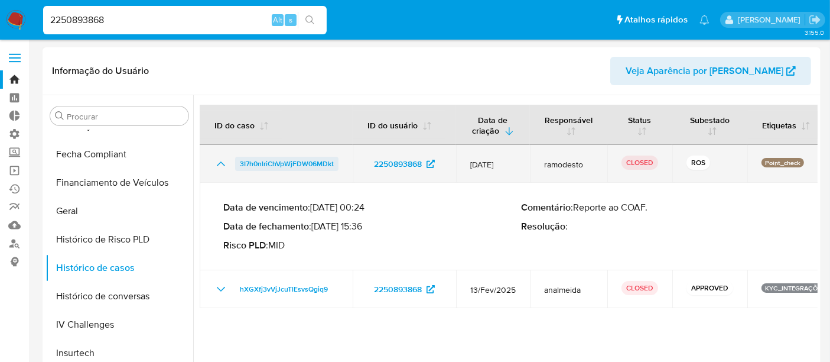
click at [253, 161] on span "3I7h0nlriChVpWjFDW06MDkt" at bounding box center [287, 164] width 94 height 14
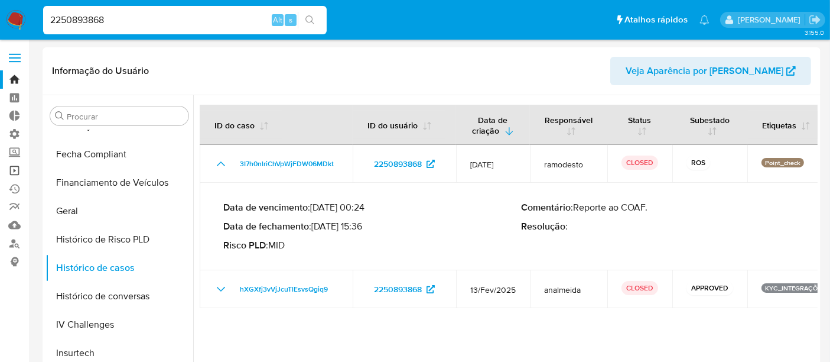
click at [18, 171] on link "Operações em massa" at bounding box center [70, 170] width 141 height 18
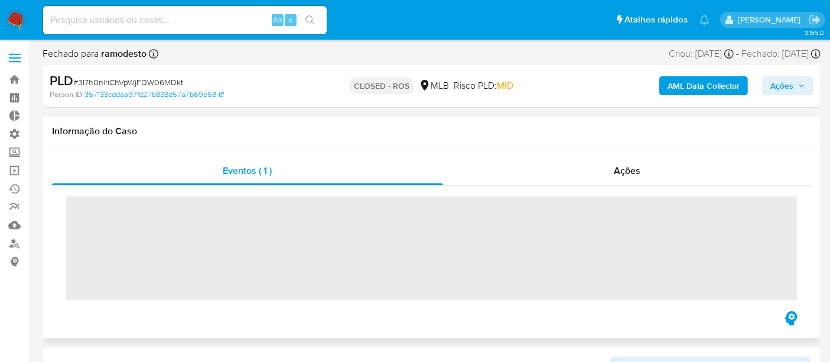
scroll to position [527, 0]
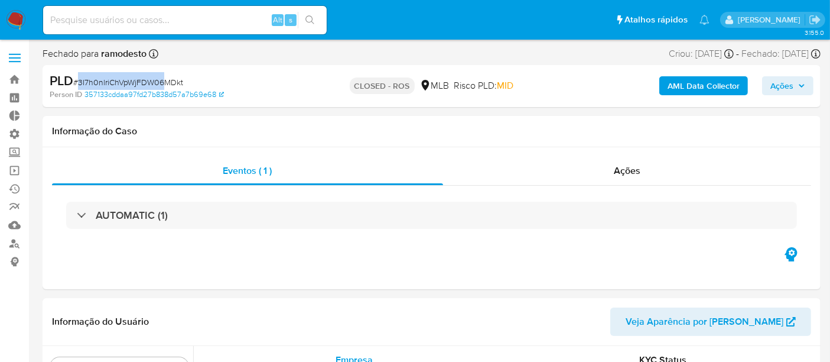
select select "10"
drag, startPoint x: 77, startPoint y: 82, endPoint x: 183, endPoint y: 82, distance: 105.2
click at [183, 82] on div "PLD # 3I7h0nlriChVpWjFDW06MDkt" at bounding box center [175, 81] width 251 height 18
copy span "3I7h0nlriChVpWjFDW06MDkt"
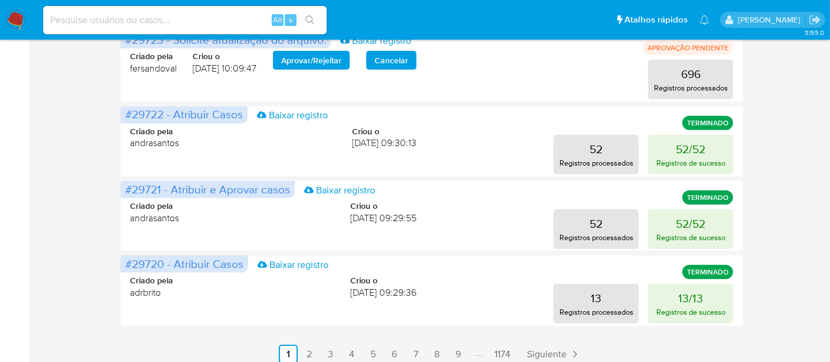
scroll to position [653, 0]
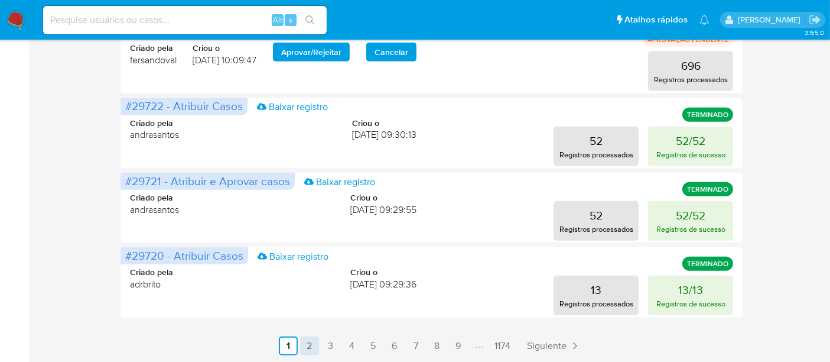
click at [307, 345] on link "2" at bounding box center [309, 345] width 19 height 19
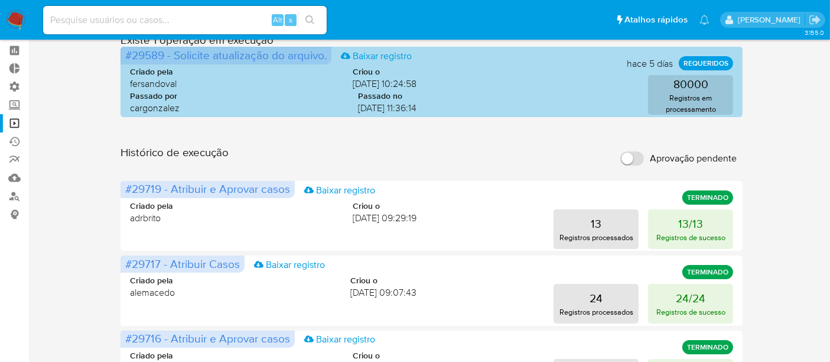
scroll to position [0, 0]
